Goal: Information Seeking & Learning: Learn about a topic

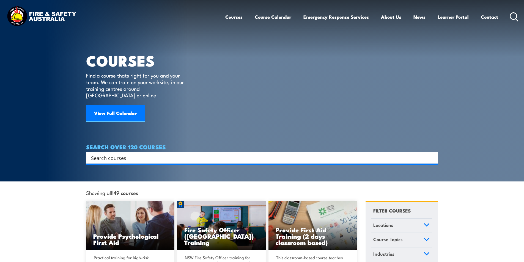
click at [109, 154] on input "Search input" at bounding box center [258, 158] width 335 height 8
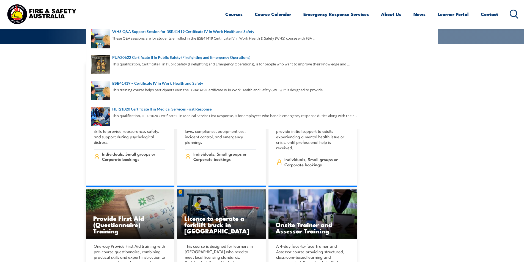
scroll to position [74, 0]
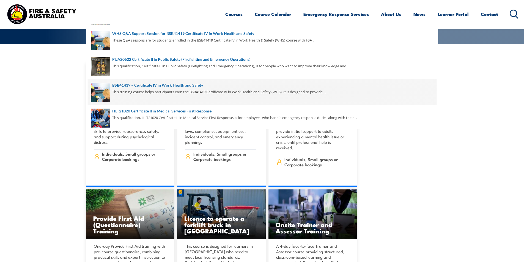
type input "cert"
click at [182, 85] on span at bounding box center [262, 92] width 349 height 26
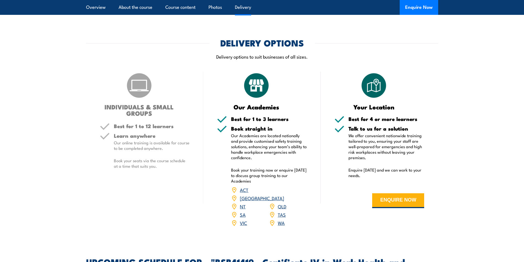
scroll to position [1542, 0]
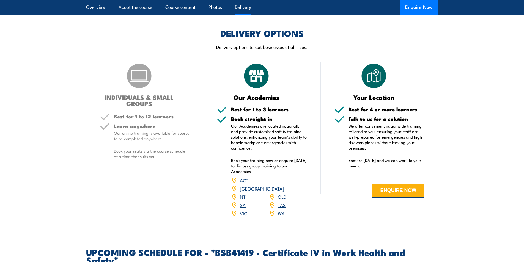
click at [282, 194] on link "QLD" at bounding box center [282, 197] width 9 height 7
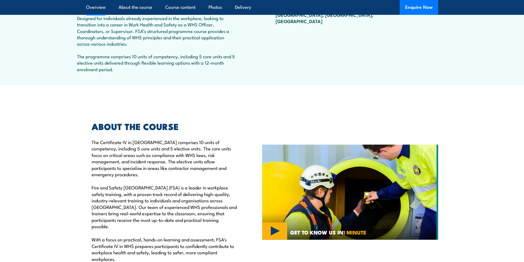
scroll to position [145, 0]
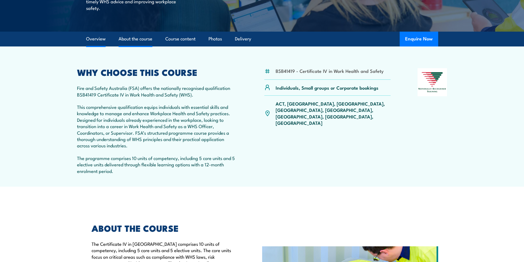
click at [146, 40] on link "About the course" at bounding box center [136, 39] width 34 height 15
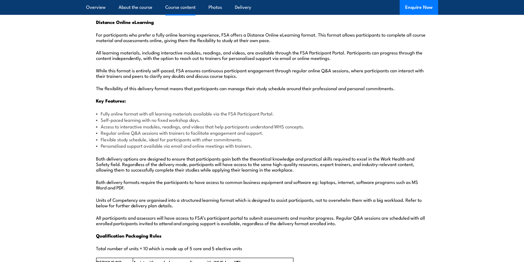
scroll to position [734, 0]
